Goal: Task Accomplishment & Management: Use online tool/utility

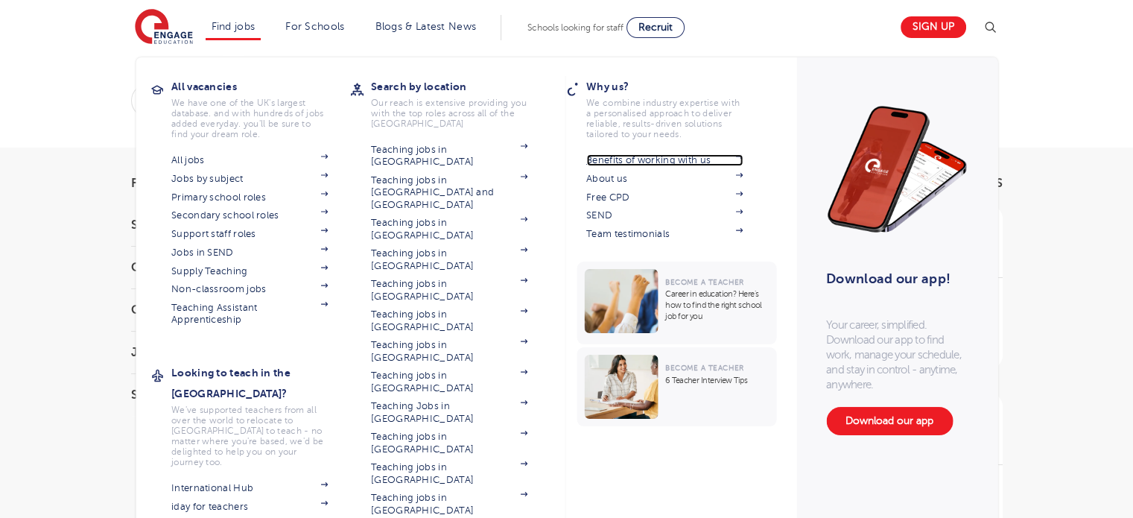
click at [656, 160] on link "Benefits of working with us" at bounding box center [664, 160] width 156 height 12
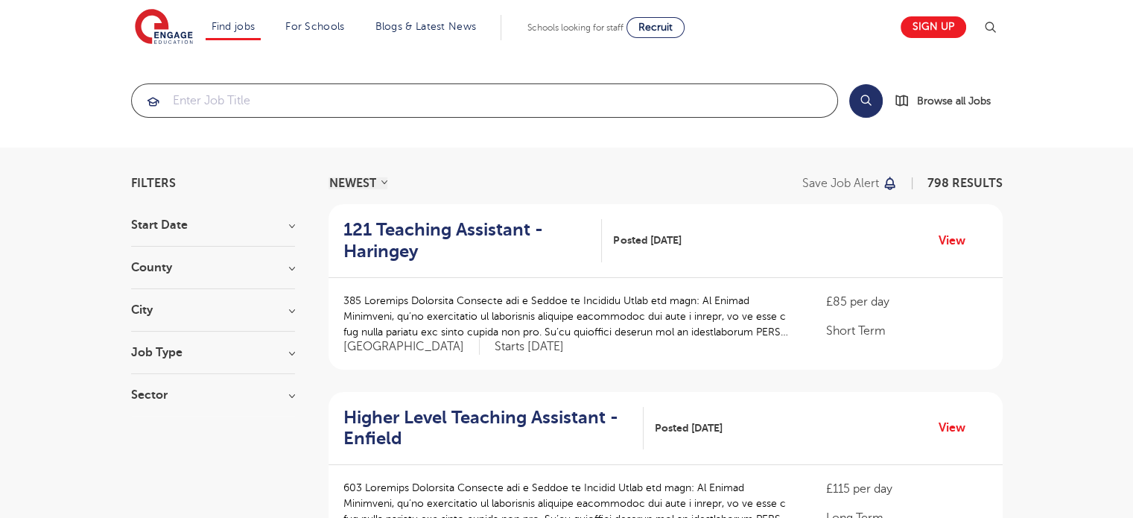
click at [323, 84] on input "search" at bounding box center [484, 100] width 705 height 33
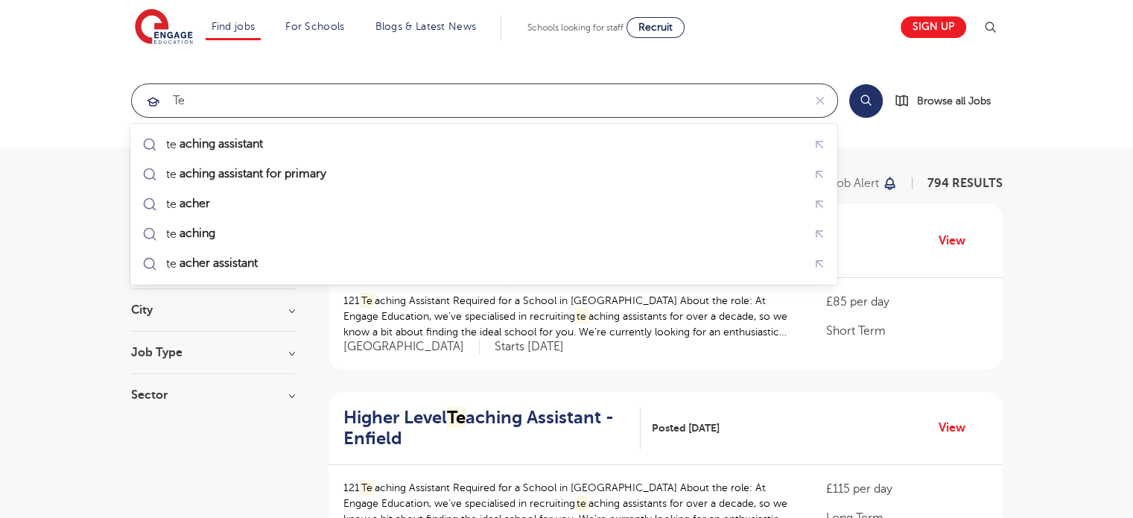
type input "t"
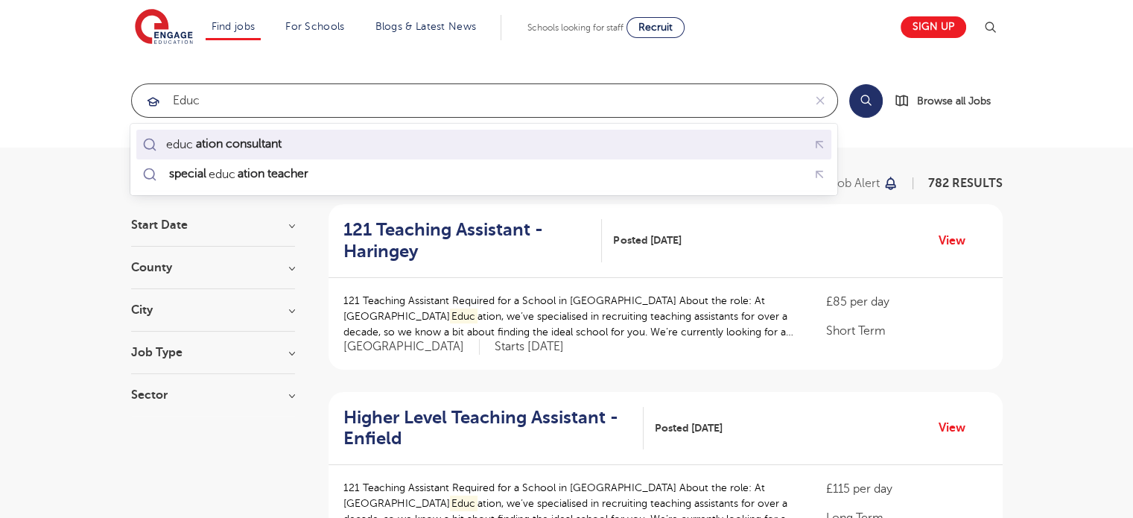
click at [260, 147] on mark "ation consultant" at bounding box center [238, 144] width 90 height 18
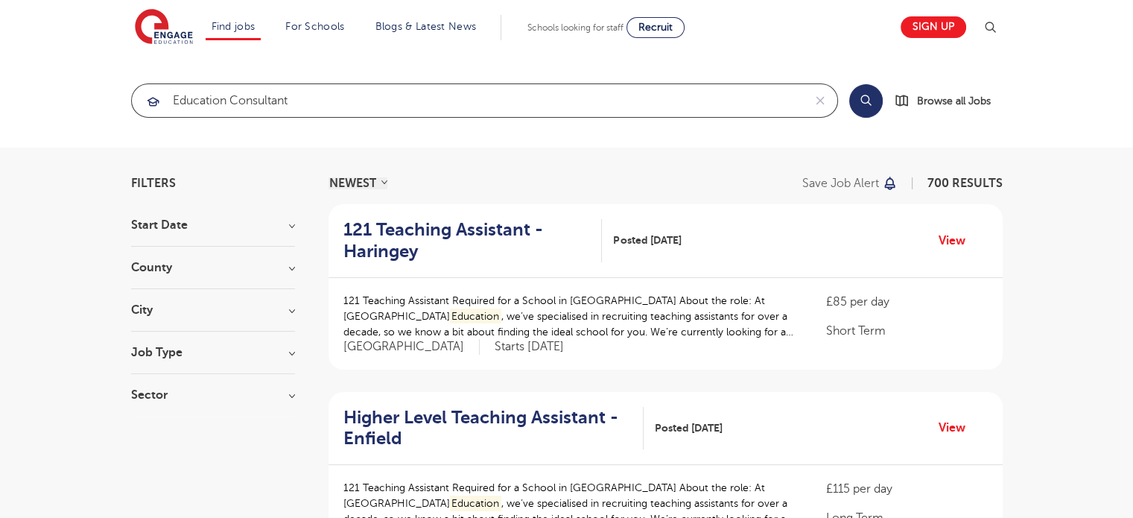
type input "education consultant"
click at [863, 97] on button "Search" at bounding box center [866, 101] width 34 height 34
click at [867, 100] on button "Search" at bounding box center [866, 101] width 34 height 34
click at [429, 92] on input "education consultant" at bounding box center [467, 100] width 671 height 33
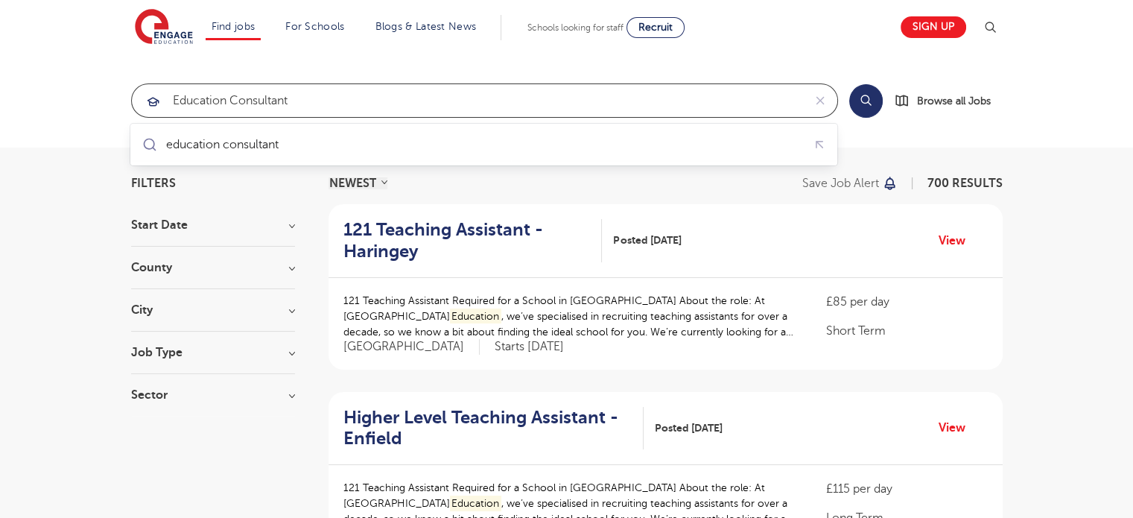
click button "Submit" at bounding box center [0, 0] width 0 height 0
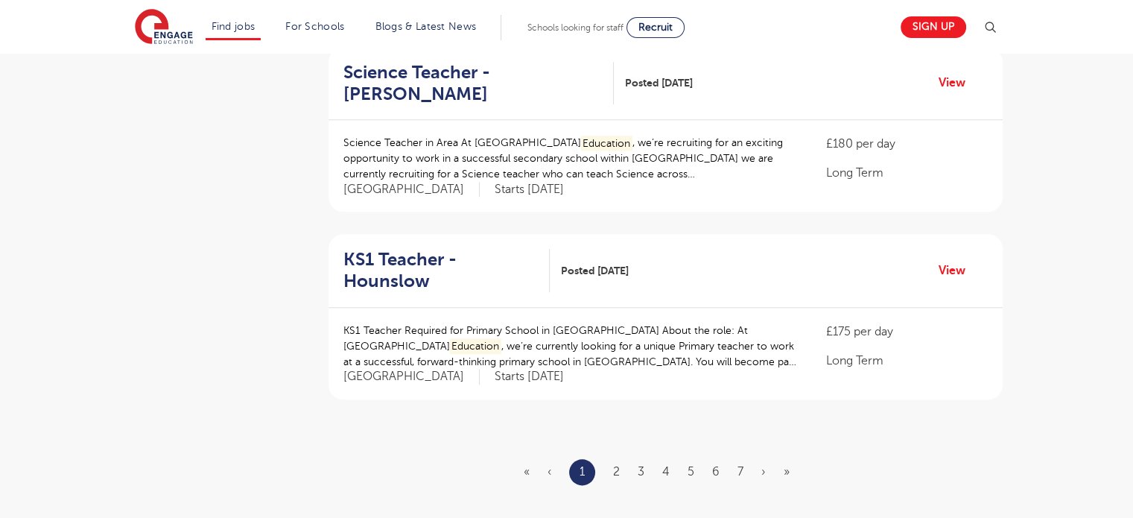
scroll to position [1633, 0]
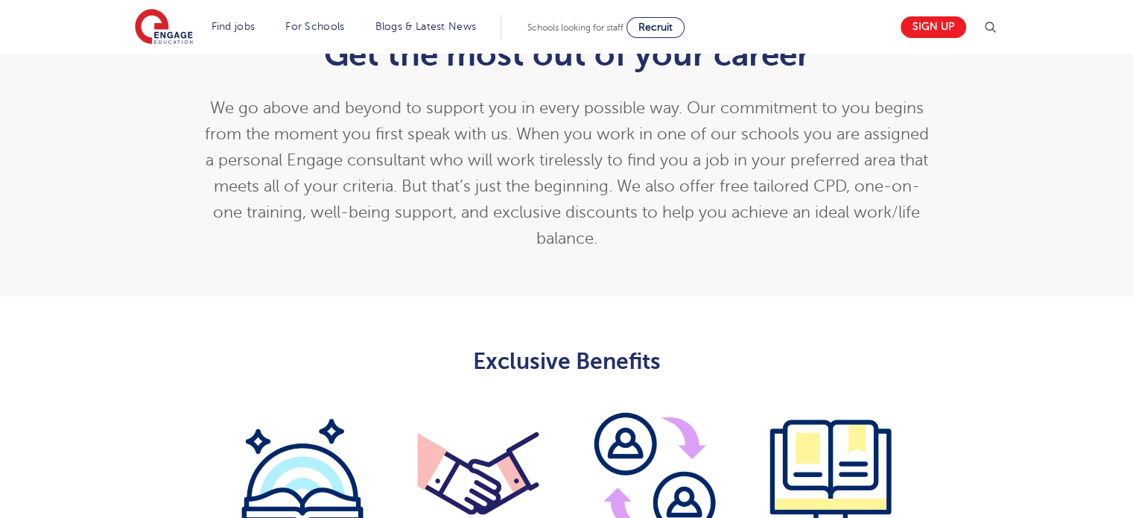
scroll to position [372, 0]
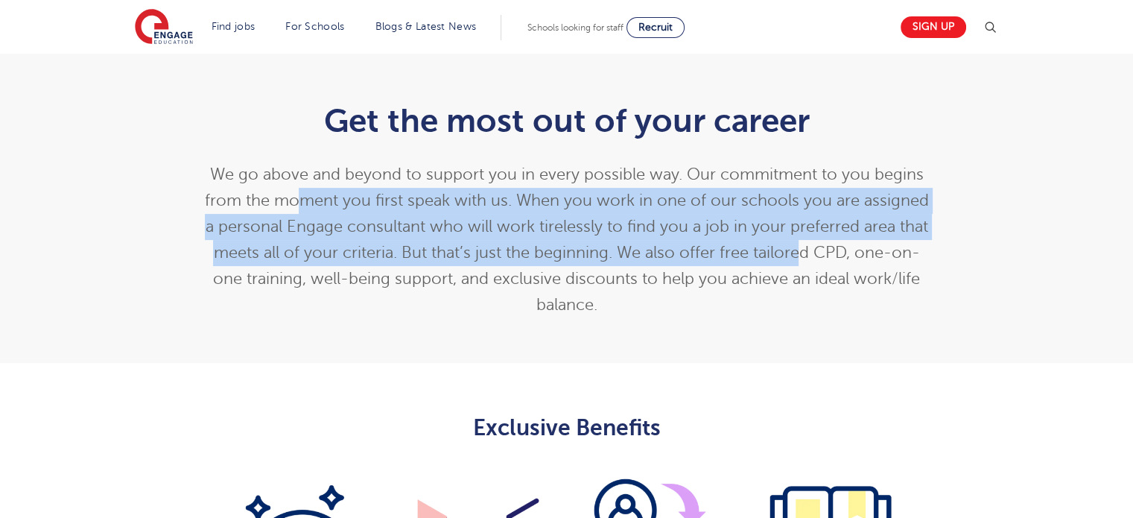
drag, startPoint x: 304, startPoint y: 206, endPoint x: 798, endPoint y: 266, distance: 497.5
click at [798, 266] on p "We go above and beyond to support you in every possible way. Our commitment to …" at bounding box center [566, 240] width 731 height 156
drag, startPoint x: 798, startPoint y: 266, endPoint x: 787, endPoint y: 273, distance: 13.4
click at [798, 267] on p "We go above and beyond to support you in every possible way. Our commitment to …" at bounding box center [566, 240] width 731 height 156
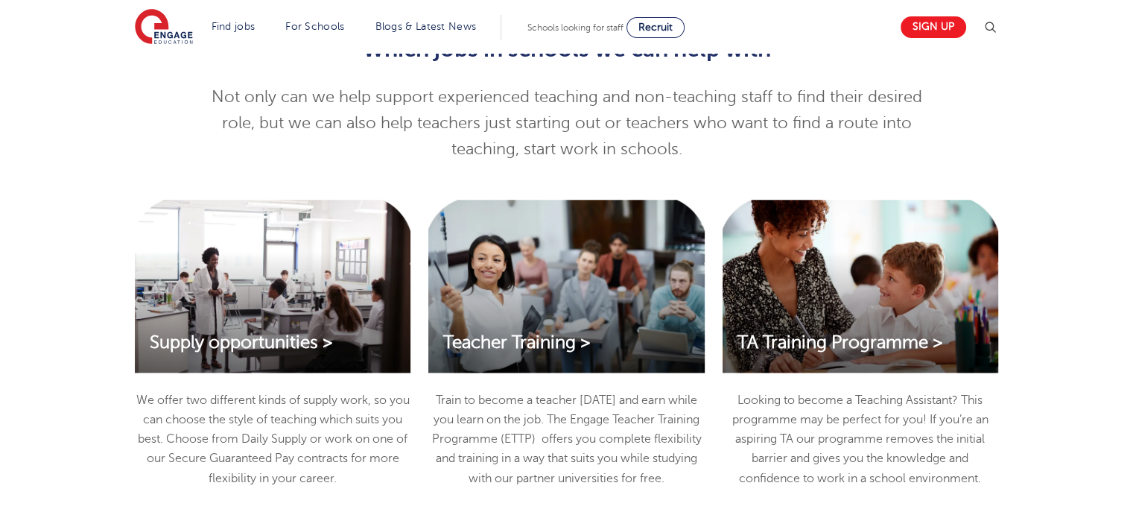
scroll to position [0, 0]
